Goal: Task Accomplishment & Management: Use online tool/utility

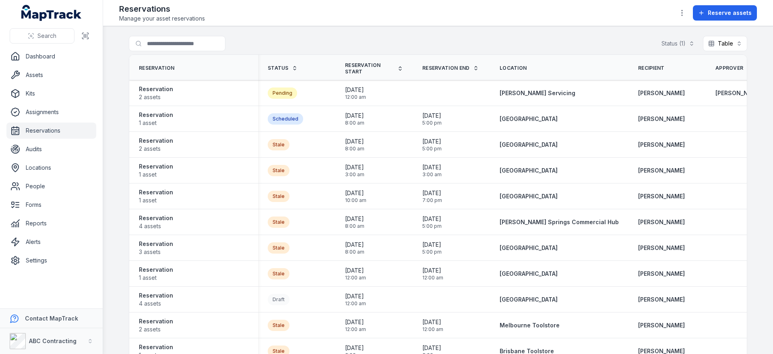
click at [360, 19] on div "Reservations Manage your asset reservations Reserve assets" at bounding box center [438, 12] width 638 height 19
click at [49, 259] on link "Settings" at bounding box center [51, 260] width 90 height 16
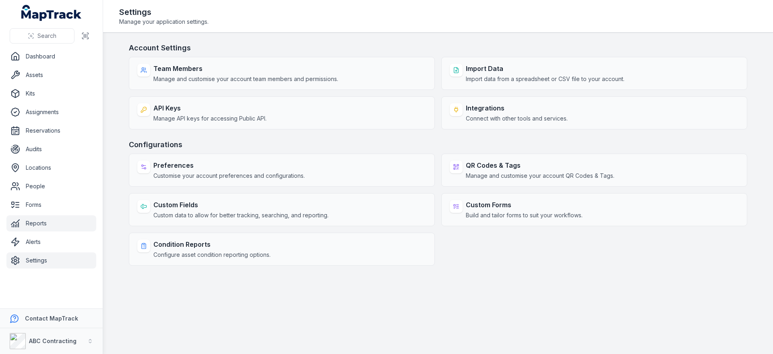
click at [37, 225] on link "Reports" at bounding box center [51, 223] width 90 height 16
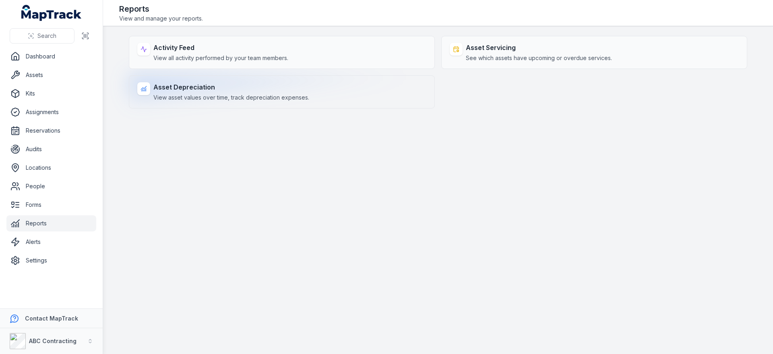
click at [199, 97] on span "View asset values over time, track depreciation expenses." at bounding box center [231, 97] width 156 height 8
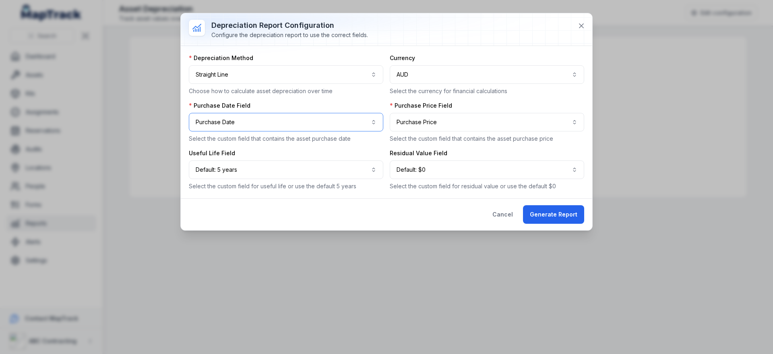
click at [237, 123] on button "**********" at bounding box center [286, 122] width 195 height 19
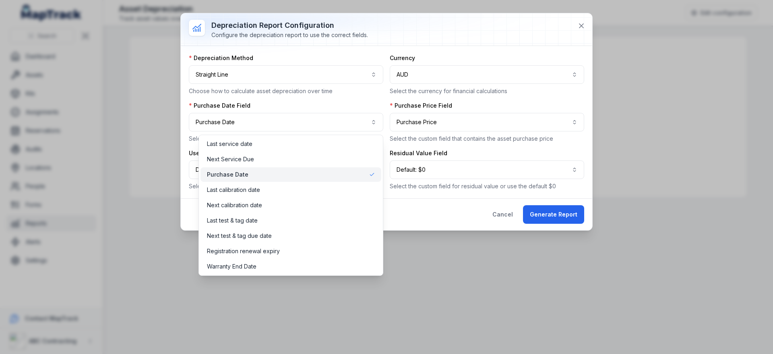
click at [443, 218] on div "**********" at bounding box center [387, 121] width 412 height 217
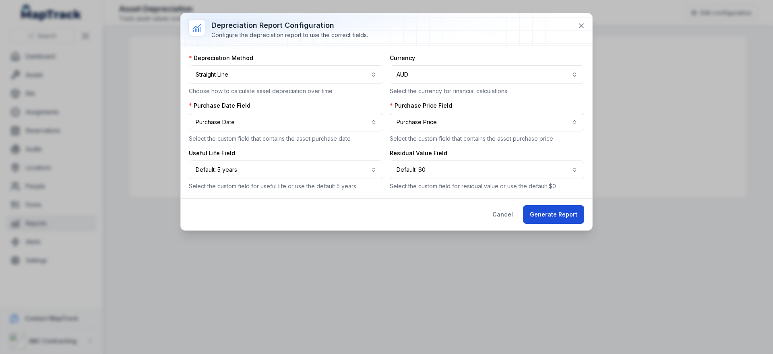
click at [547, 212] on button "Generate Report" at bounding box center [553, 214] width 61 height 19
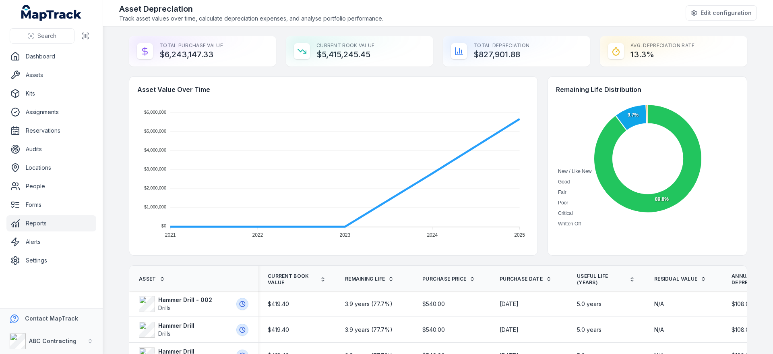
drag, startPoint x: 218, startPoint y: 57, endPoint x: 162, endPoint y: 55, distance: 56.0
click at [162, 55] on div "Total Purchase Value $6,243,147.33" at bounding box center [202, 51] width 147 height 31
drag, startPoint x: 175, startPoint y: 56, endPoint x: 215, endPoint y: 56, distance: 39.5
click at [215, 56] on div "Total Purchase Value $6,243,147.33" at bounding box center [202, 51] width 147 height 31
drag, startPoint x: 217, startPoint y: 55, endPoint x: 148, endPoint y: 55, distance: 68.9
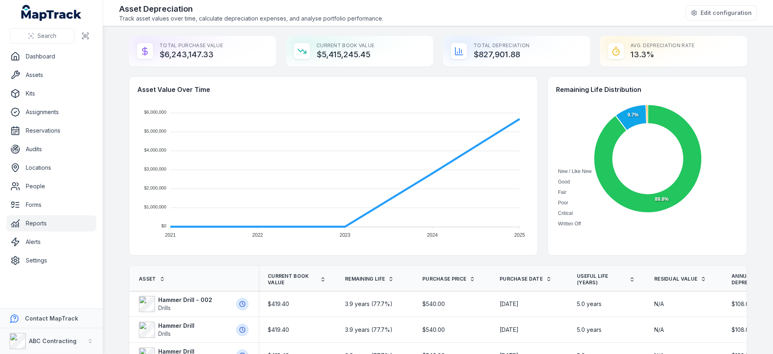
click at [148, 55] on div "Total Purchase Value $6,243,147.33" at bounding box center [202, 51] width 147 height 31
click at [129, 54] on div "Total Purchase Value $6,243,147.33" at bounding box center [202, 51] width 147 height 31
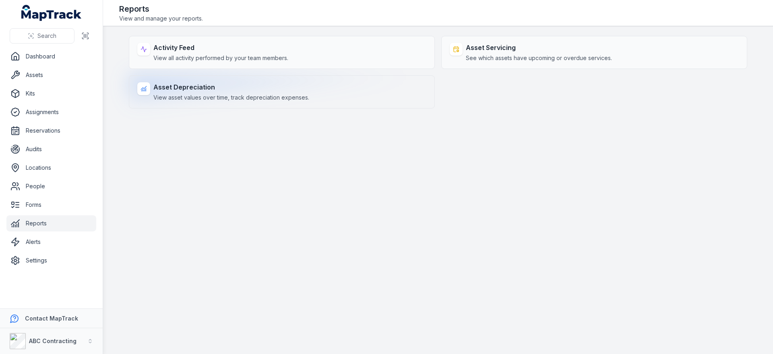
click at [220, 97] on span "View asset values over time, track depreciation expenses." at bounding box center [231, 97] width 156 height 8
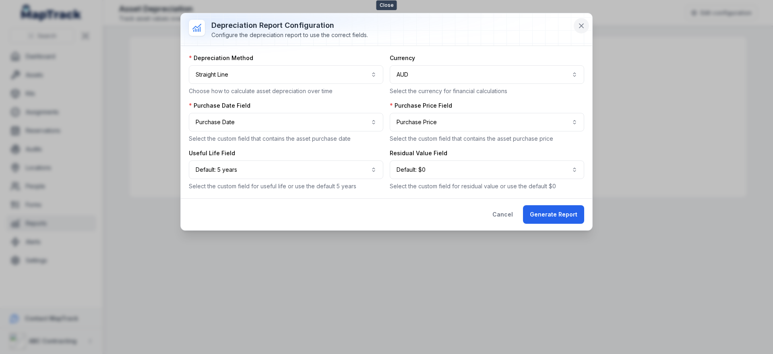
click at [583, 25] on icon at bounding box center [582, 26] width 8 height 8
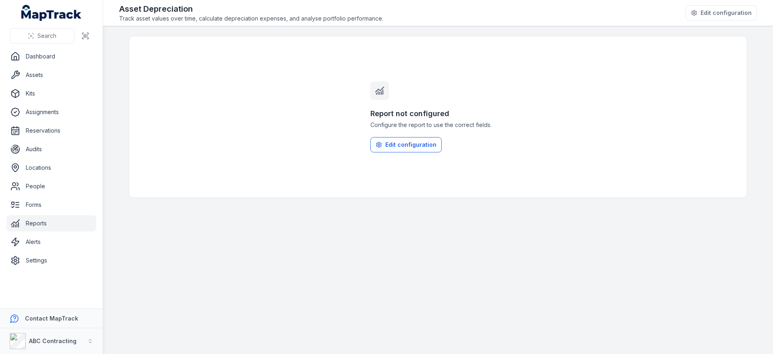
click at [410, 148] on button "Edit configuration" at bounding box center [406, 144] width 71 height 15
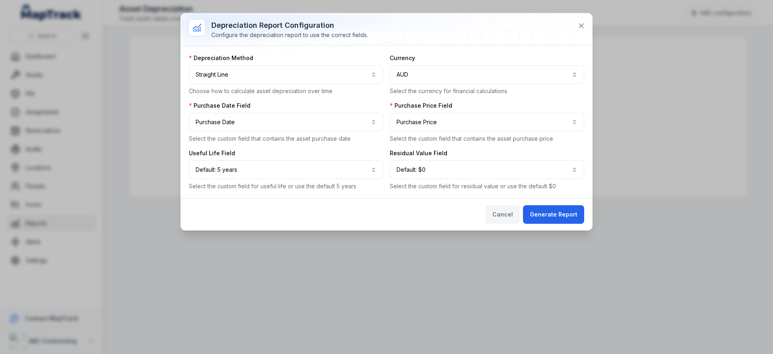
click at [501, 218] on button "Cancel" at bounding box center [503, 214] width 34 height 19
